Goal: Use online tool/utility: Use online tool/utility

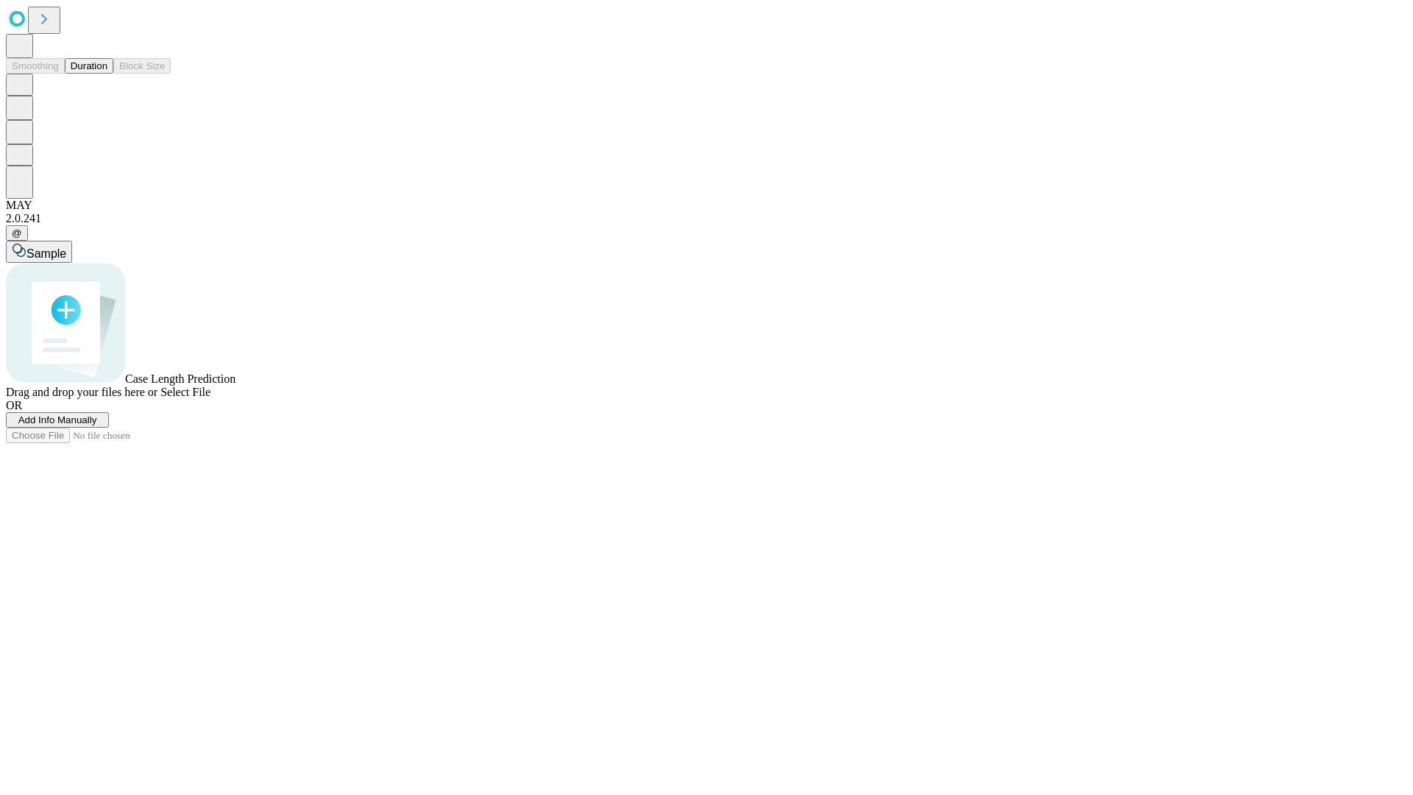
click at [107, 74] on button "Duration" at bounding box center [89, 65] width 49 height 15
click at [210, 398] on span "Select File" at bounding box center [185, 392] width 50 height 13
